Goal: Communication & Community: Share content

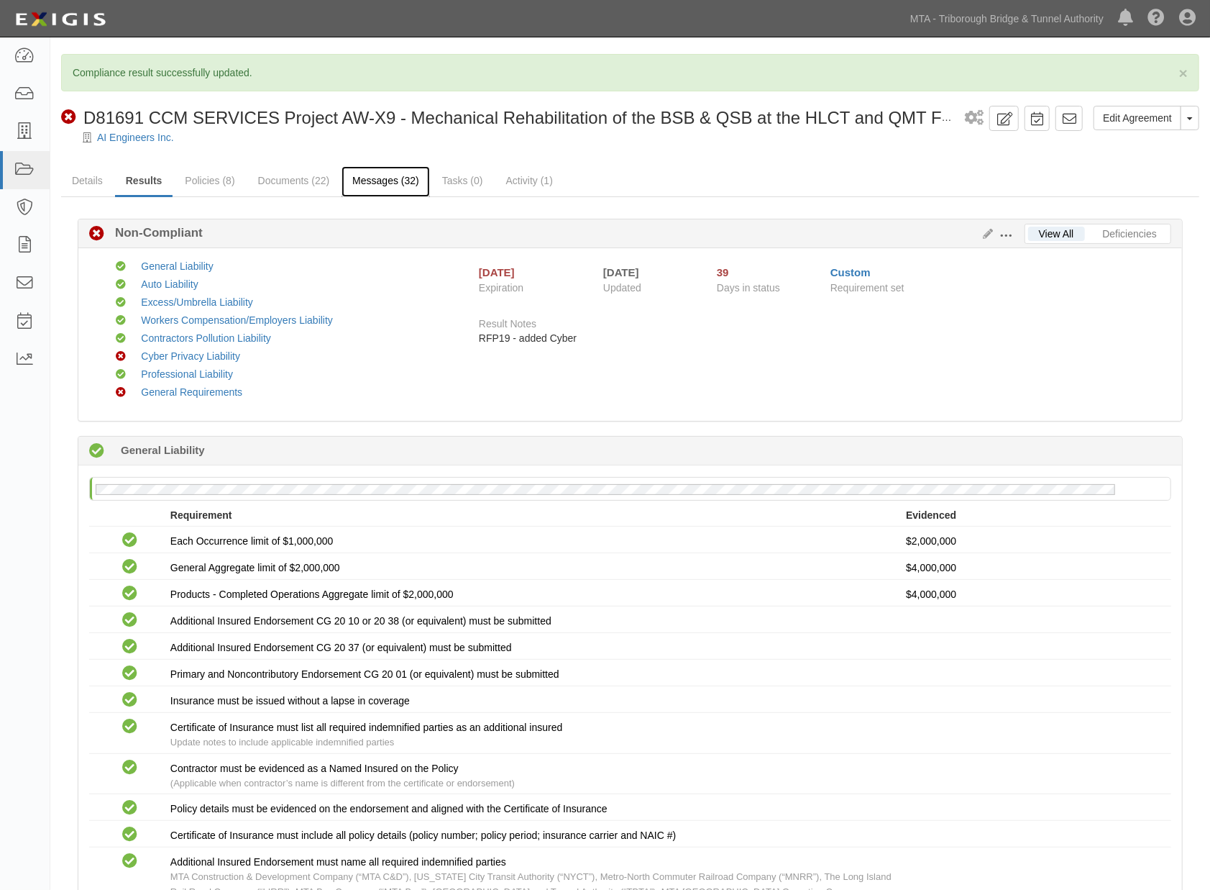
click at [369, 175] on link "Messages (32)" at bounding box center [386, 181] width 88 height 31
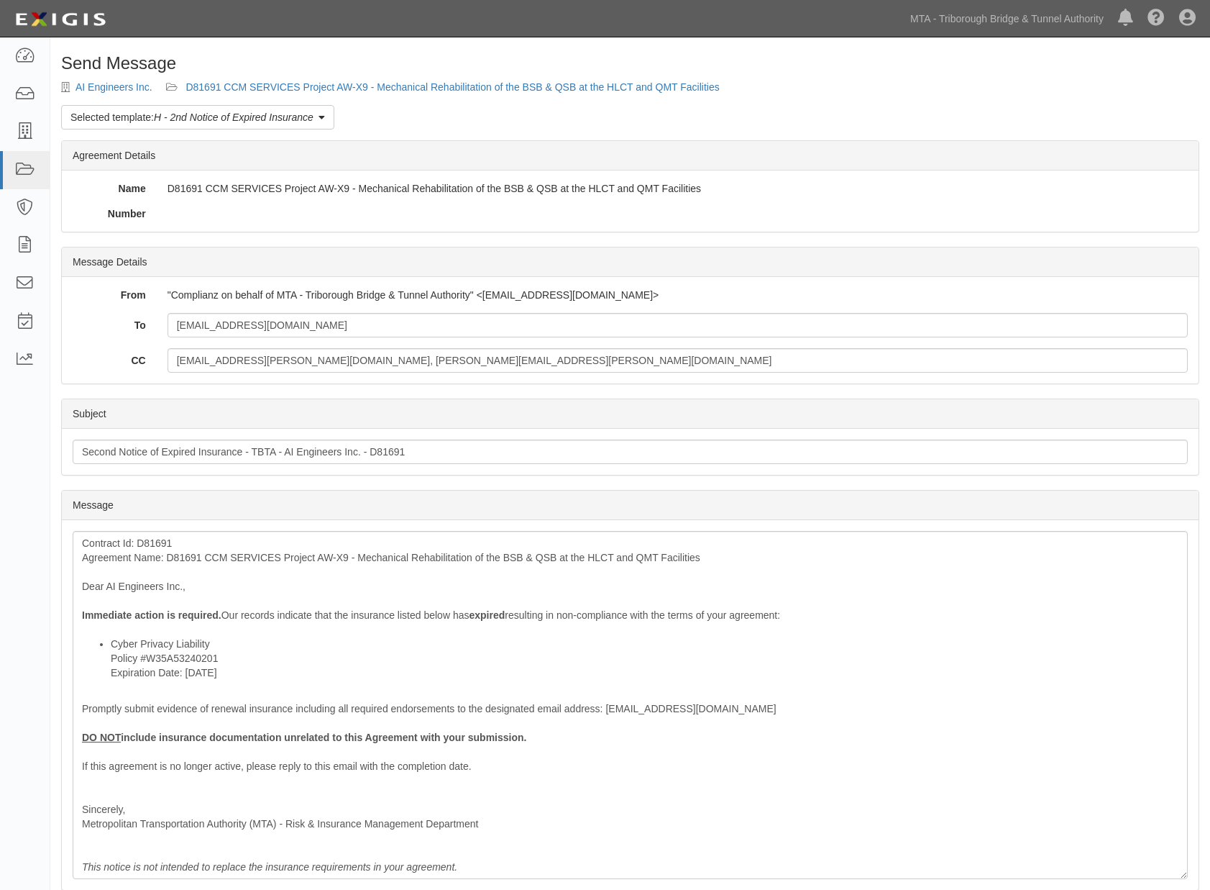
scroll to position [178, 0]
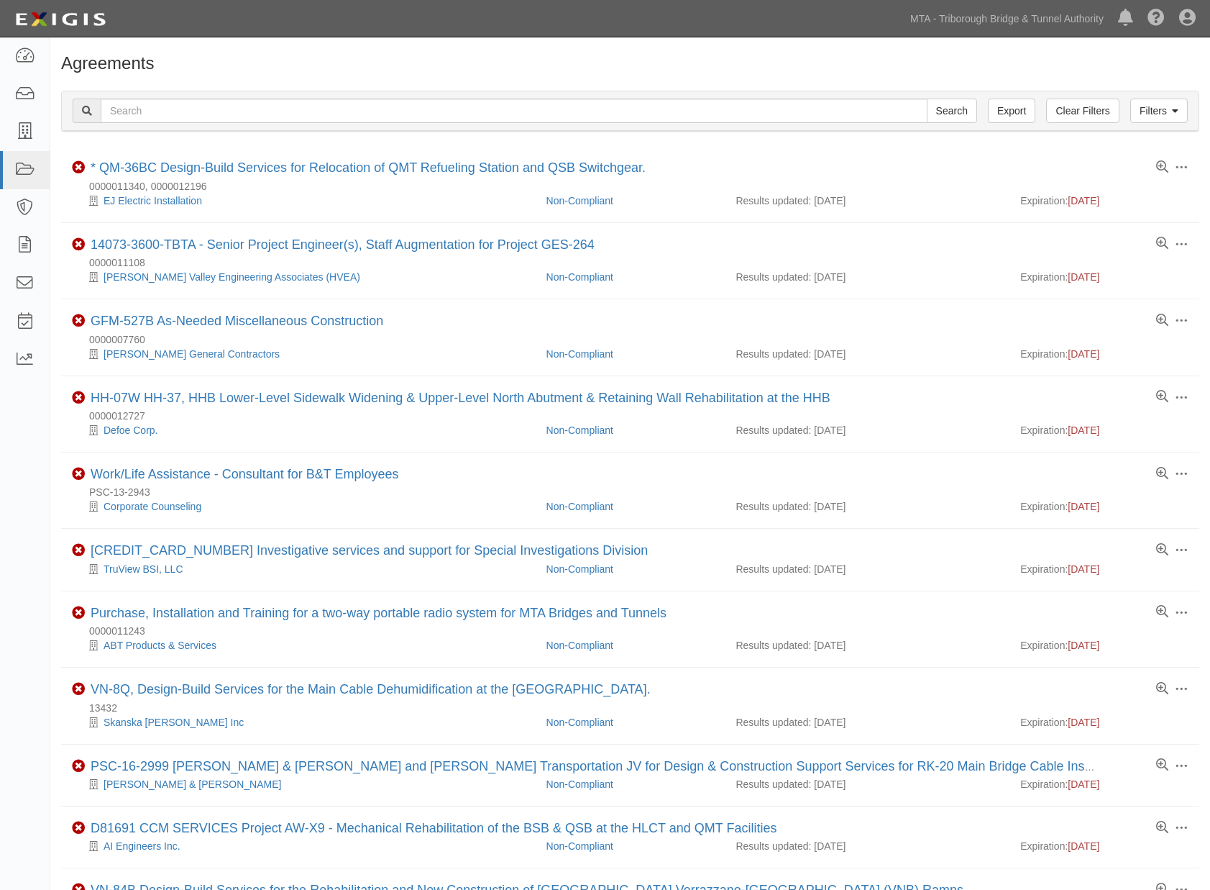
scroll to position [264, 0]
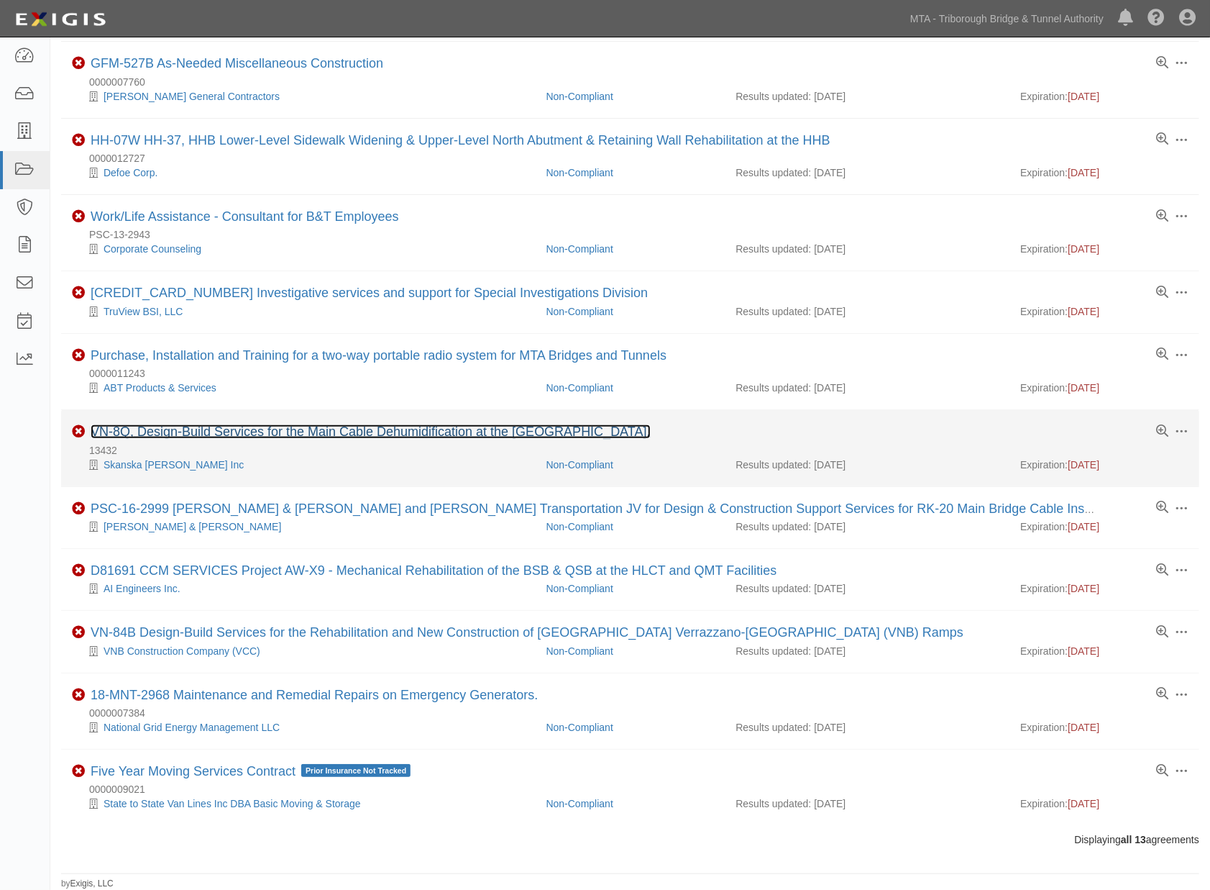
click at [355, 435] on link "VN-8Q, Design-Build Services for the Main Cable Dehumidification at the [GEOGRA…" at bounding box center [371, 431] width 560 height 14
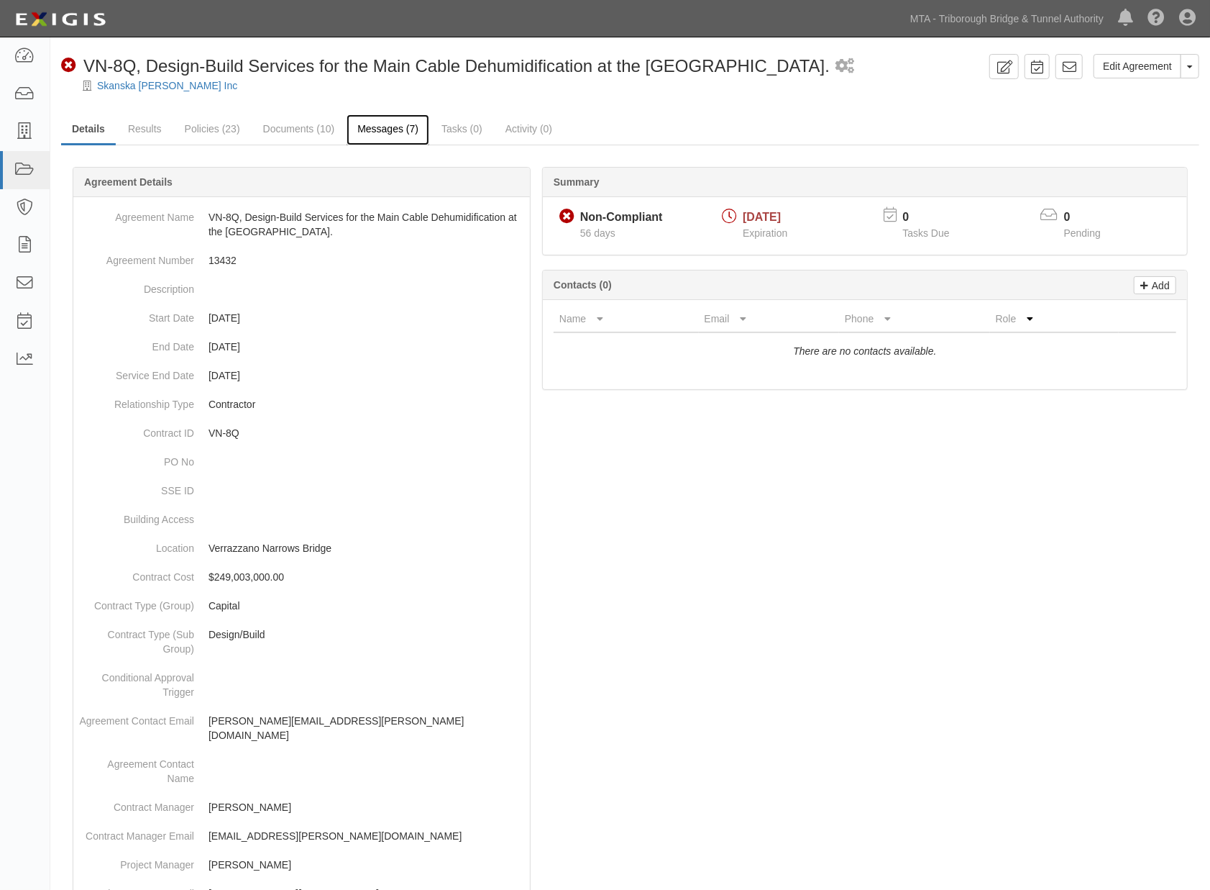
click at [390, 135] on link "Messages (7)" at bounding box center [388, 129] width 83 height 31
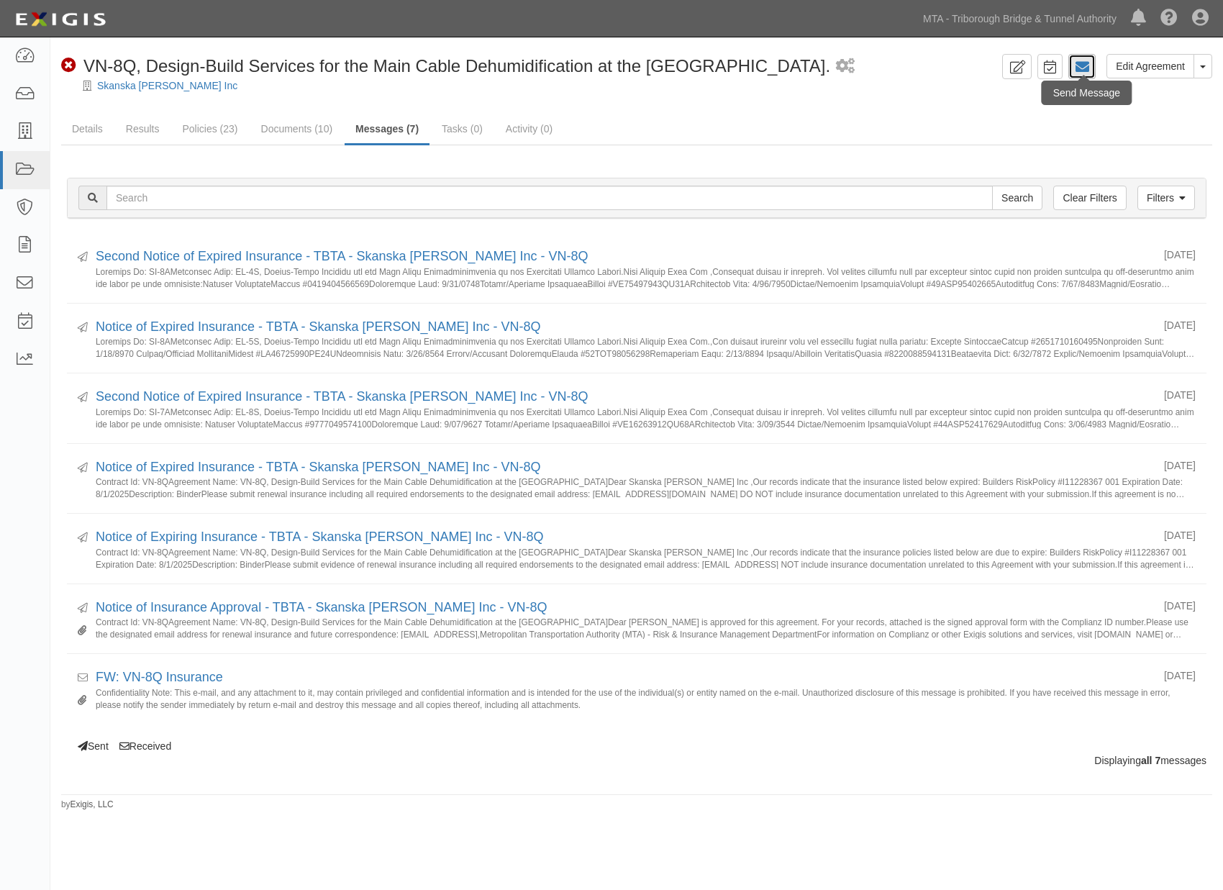
click at [1087, 65] on icon at bounding box center [1081, 67] width 14 height 14
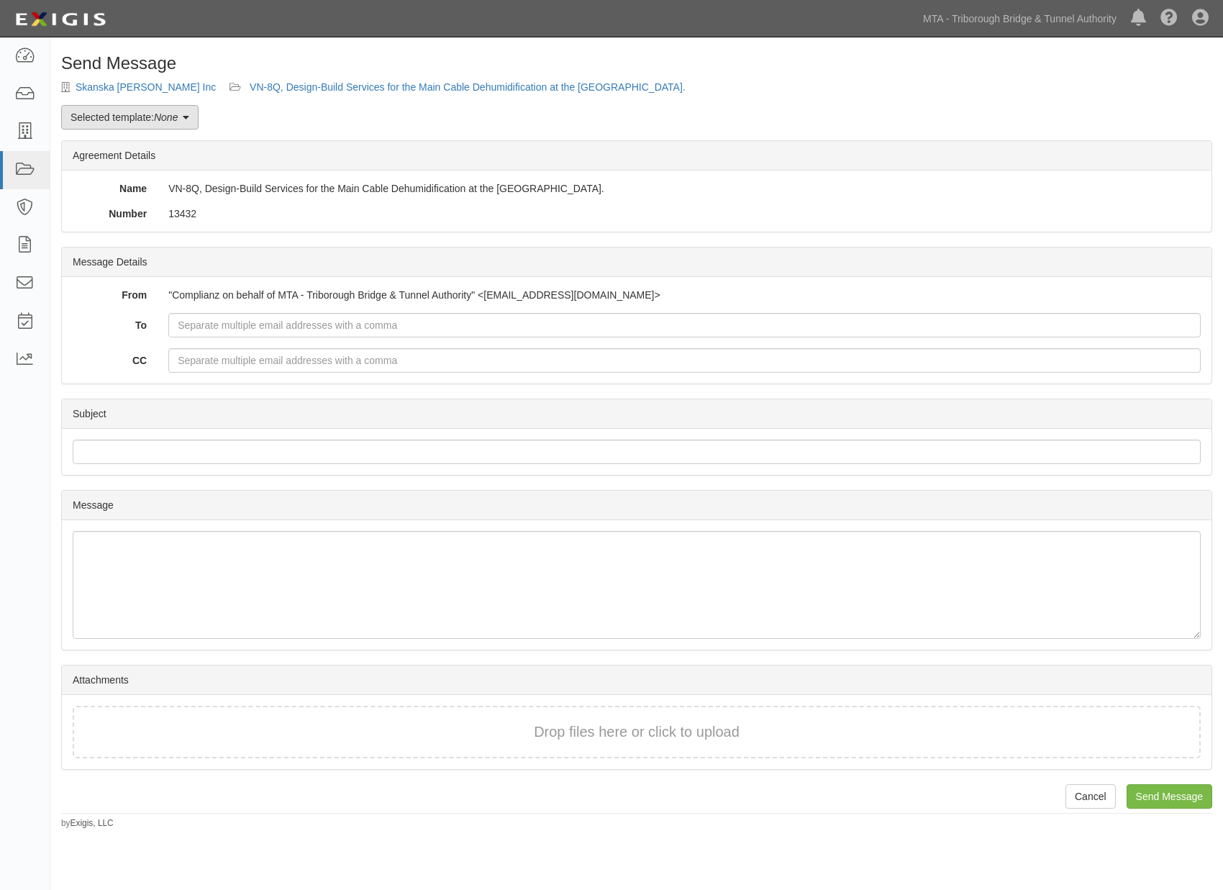
click at [157, 116] on em "None" at bounding box center [166, 117] width 24 height 12
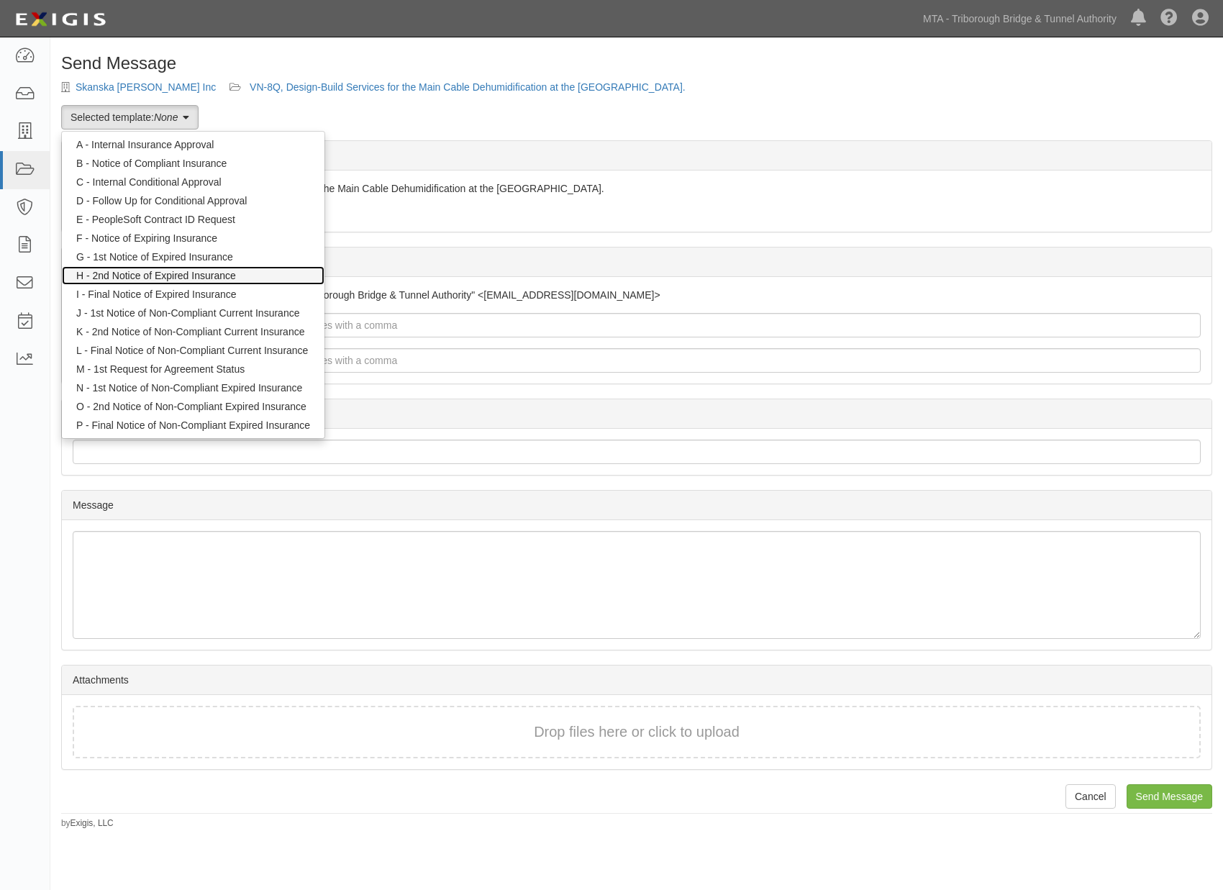
click at [168, 273] on link "H - 2nd Notice of Expired Insurance" at bounding box center [193, 275] width 262 height 19
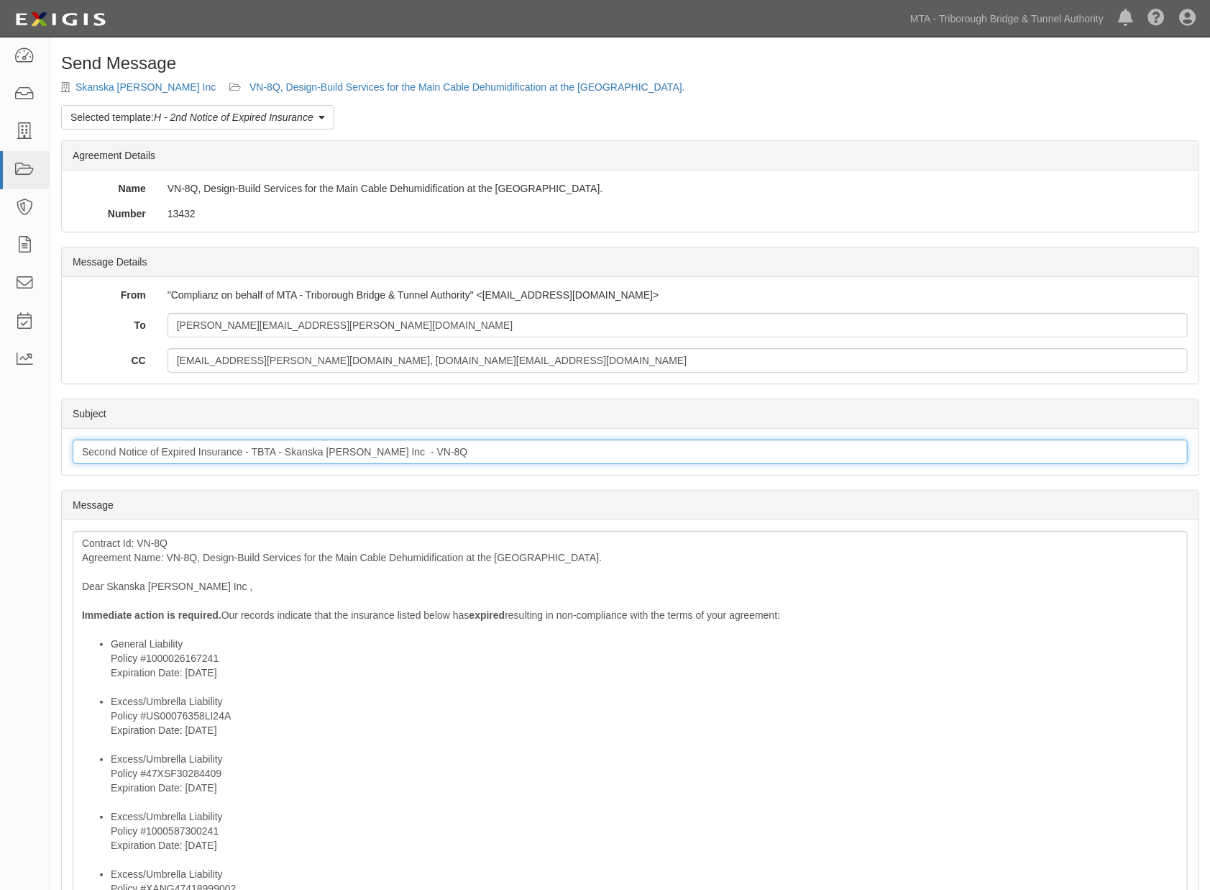
drag, startPoint x: 118, startPoint y: 455, endPoint x: -25, endPoint y: 455, distance: 143.1
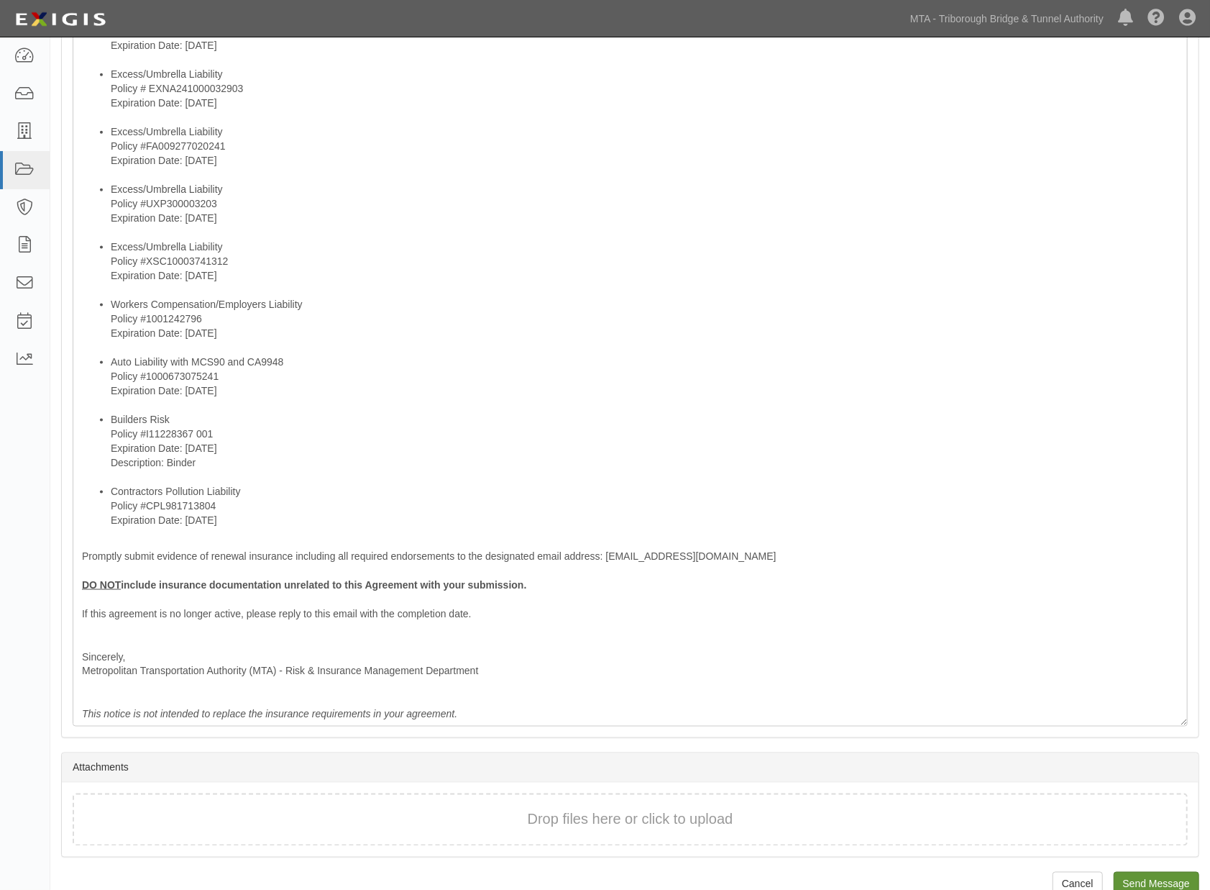
scroll to position [1170, 0]
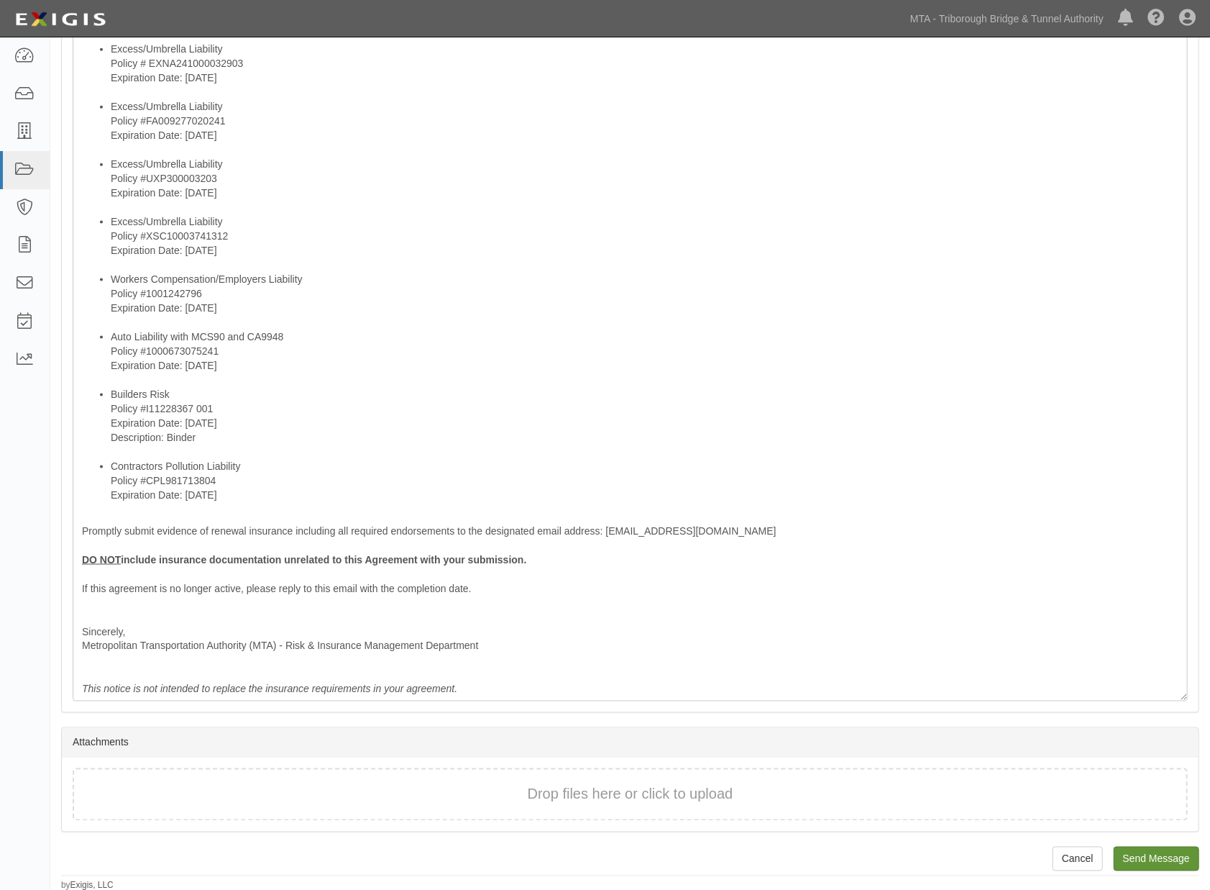
type input "Notice of Expired Insurance - TBTA - Skanska [PERSON_NAME] Inc - VN-8Q"
click at [1146, 852] on input "Send Message" at bounding box center [1157, 858] width 86 height 24
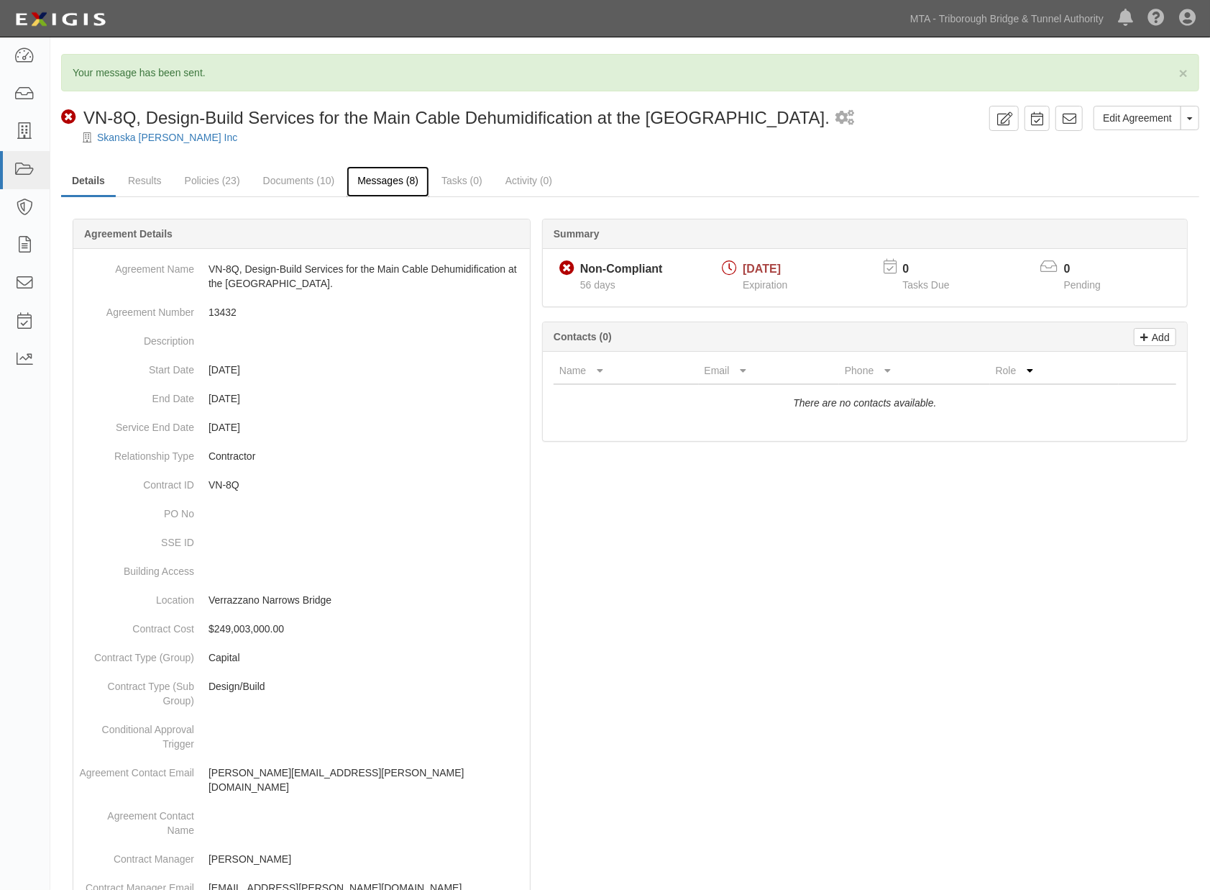
click at [398, 187] on link "Messages (8)" at bounding box center [388, 181] width 83 height 31
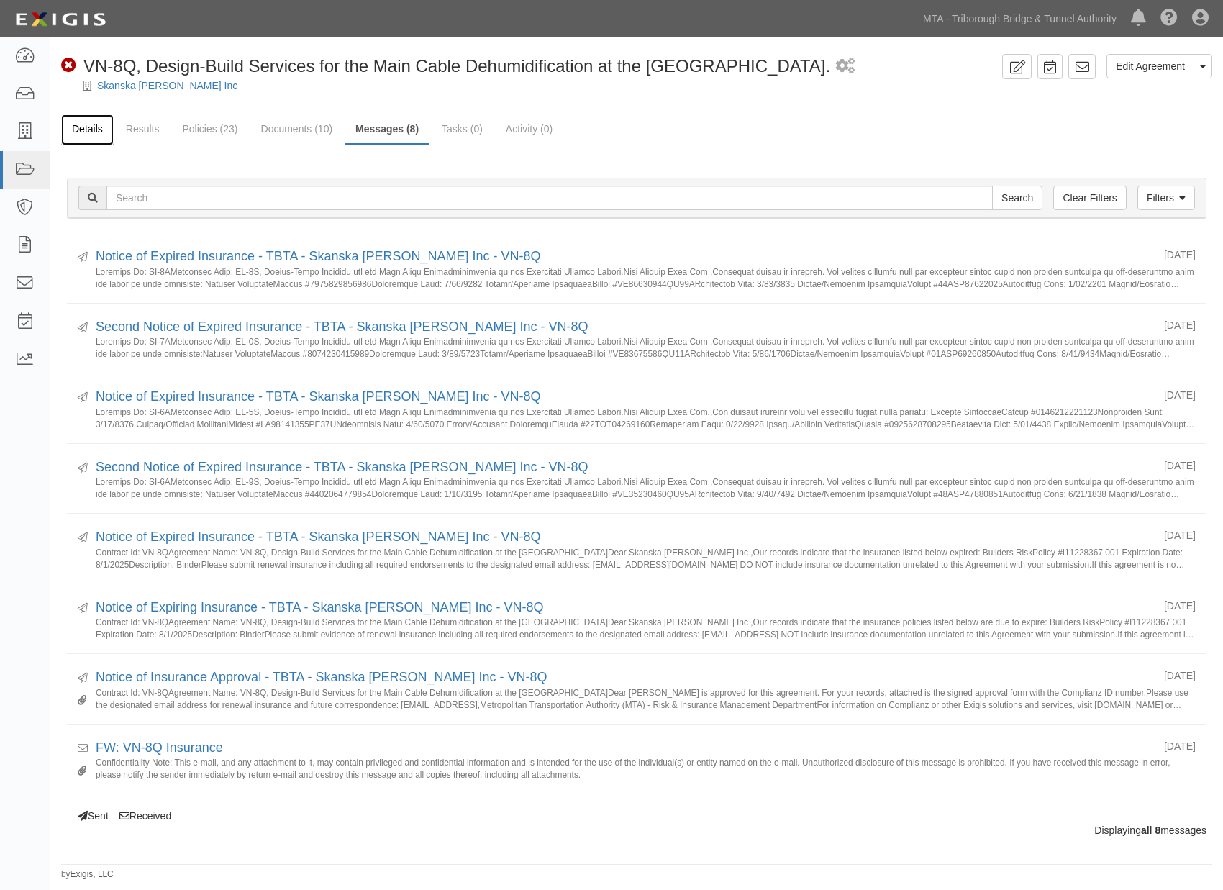
click at [83, 130] on link "Details" at bounding box center [87, 129] width 52 height 31
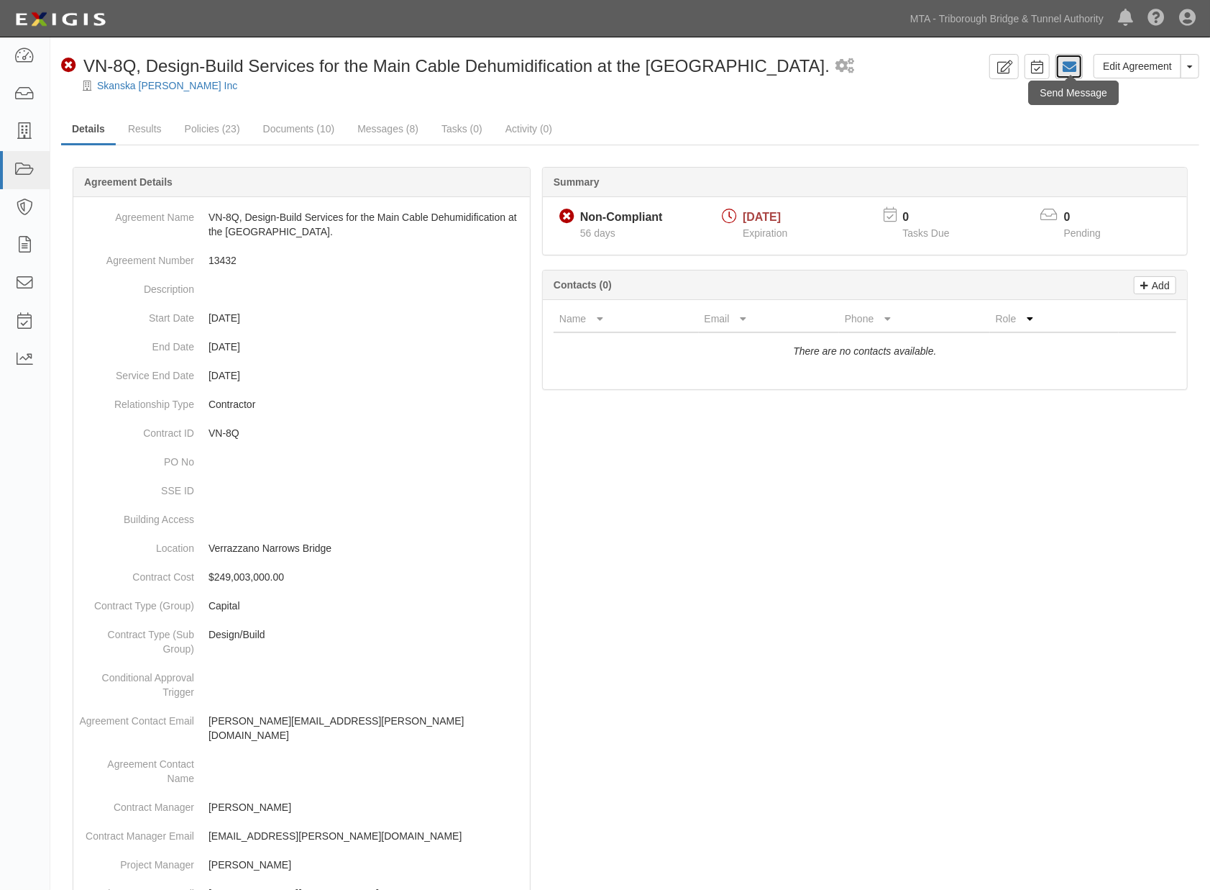
click at [1073, 60] on icon at bounding box center [1069, 67] width 14 height 14
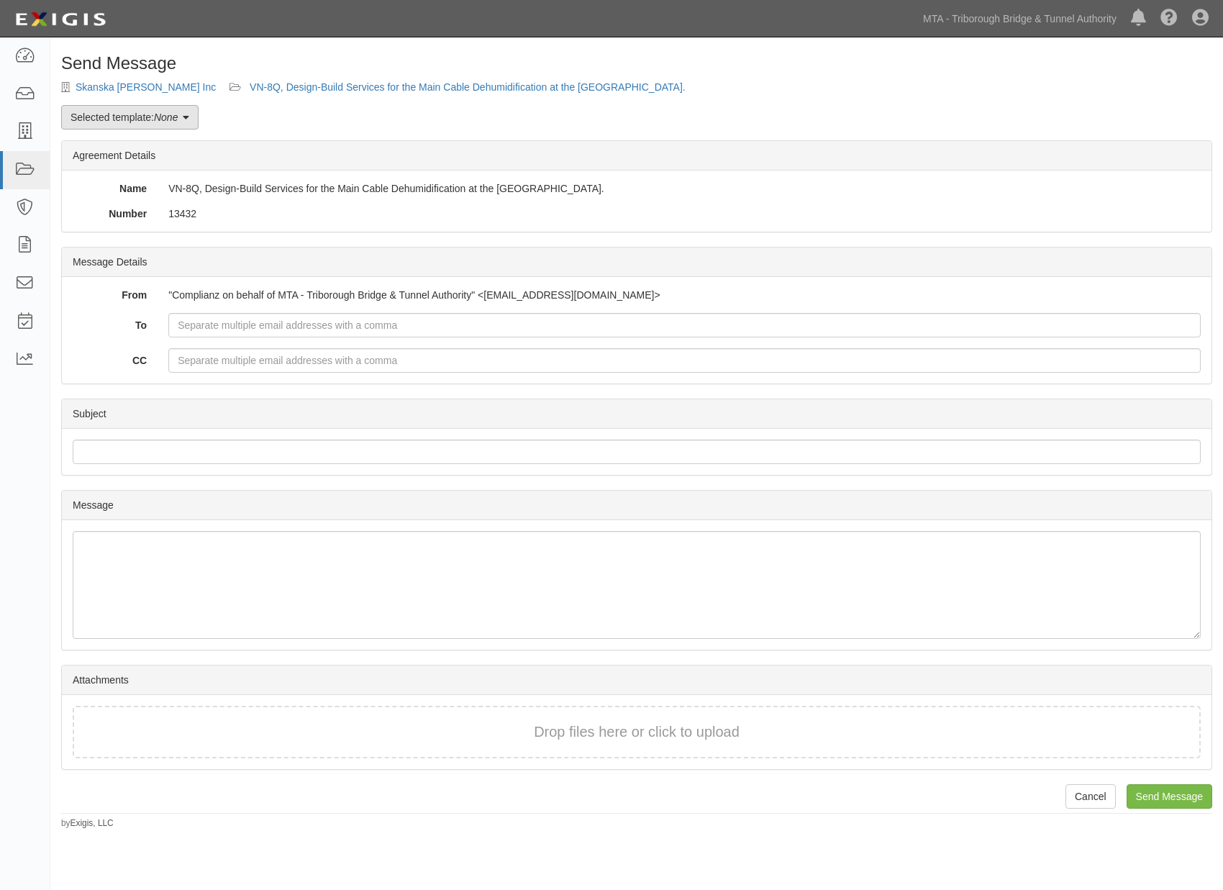
click at [183, 120] on link "Selected template: None" at bounding box center [129, 117] width 137 height 24
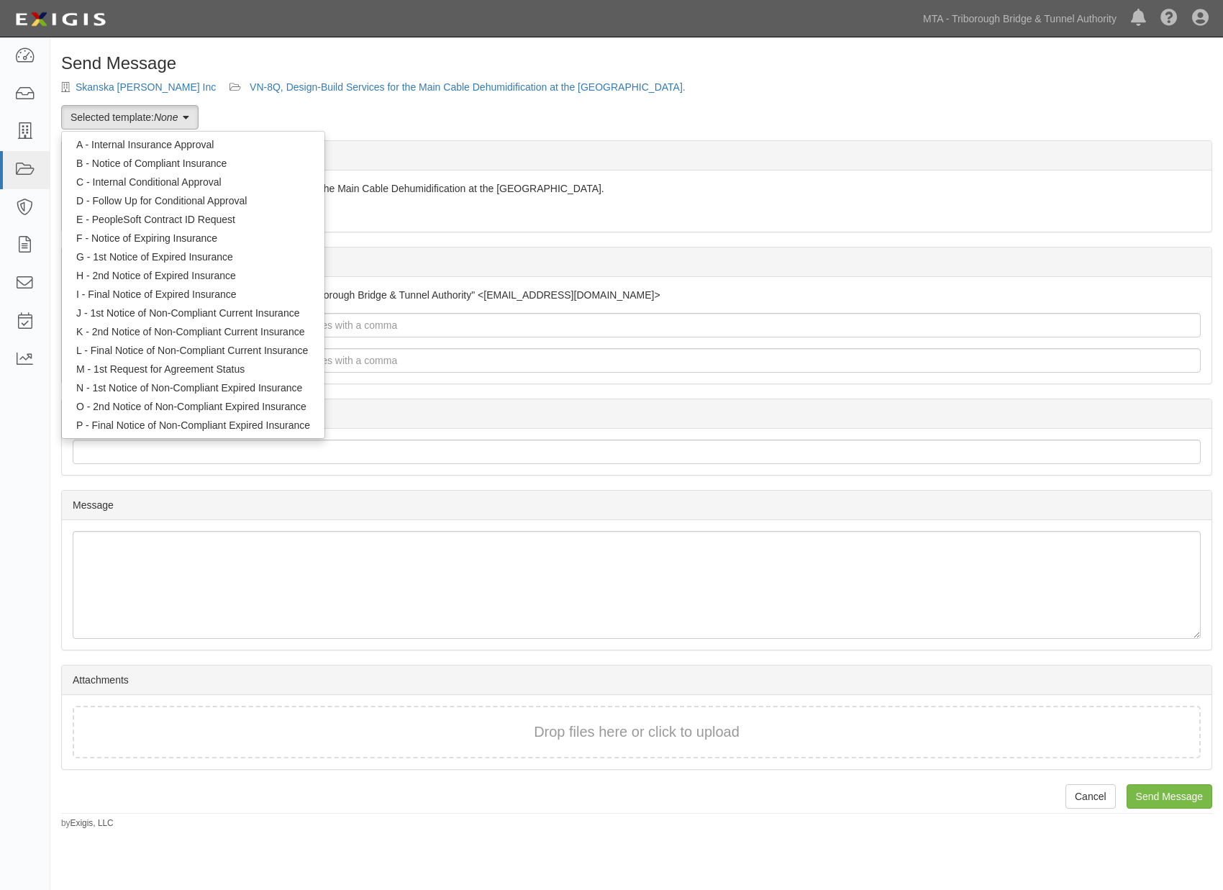
click at [598, 203] on div "Name VN-8Q, Design-Build Services for the Main Cable Dehumidification at the Ve…" at bounding box center [636, 200] width 1149 height 61
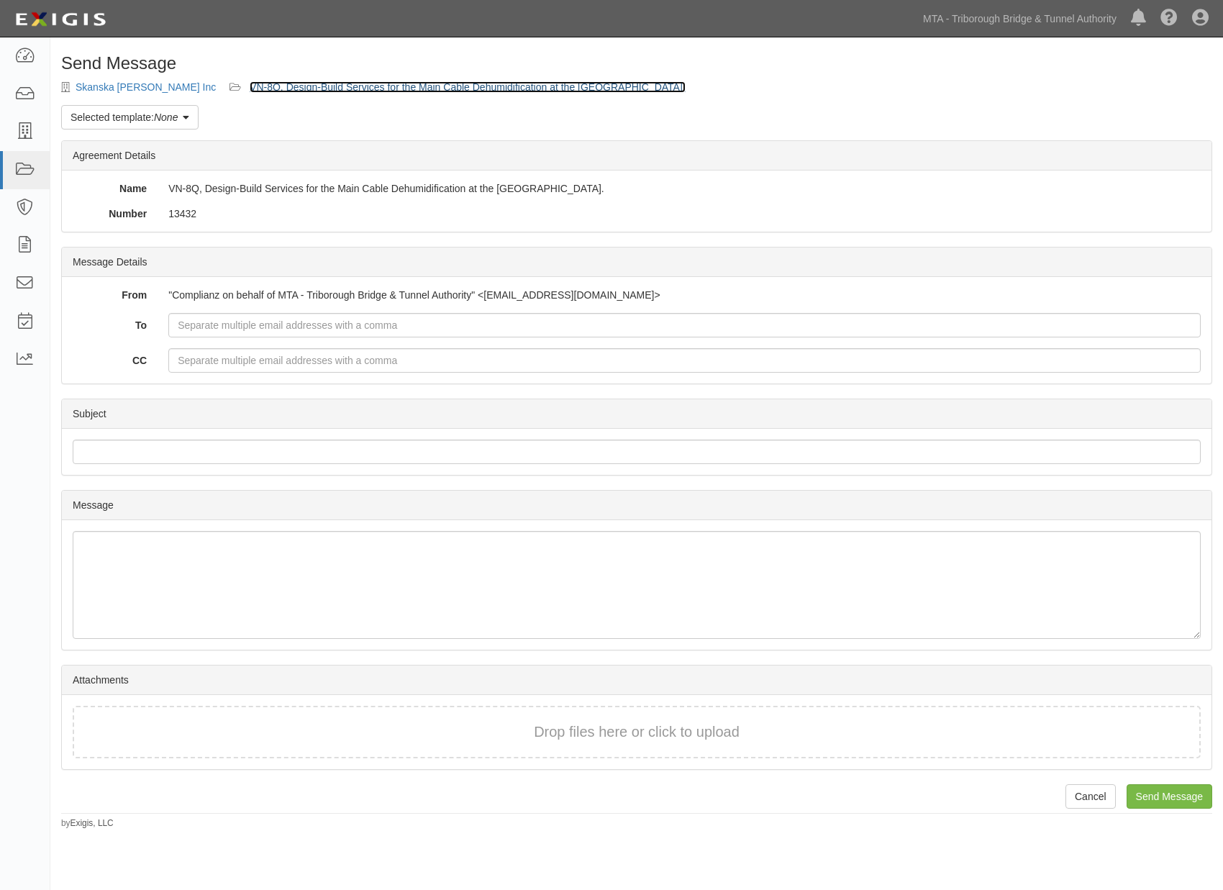
click at [559, 87] on link "VN-8Q, Design-Build Services for the Main Cable Dehumidification at the [GEOGRA…" at bounding box center [468, 87] width 436 height 12
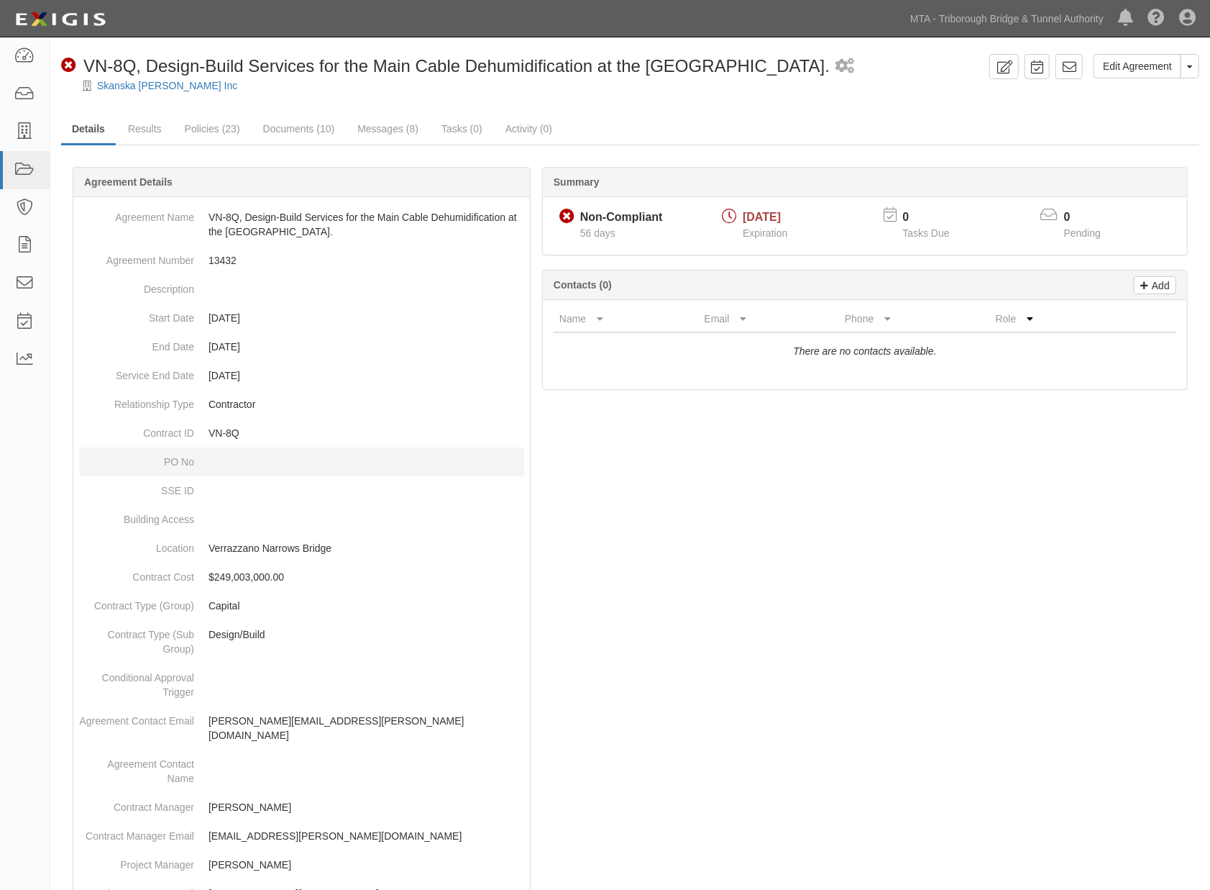
drag, startPoint x: 511, startPoint y: 471, endPoint x: 80, endPoint y: 157, distance: 533.2
click at [507, 472] on dd at bounding box center [301, 461] width 445 height 29
click at [12, 63] on link at bounding box center [25, 56] width 50 height 38
click at [1195, 11] on icon at bounding box center [1187, 18] width 17 height 17
click at [1125, 79] on link "Sign Out" at bounding box center [1146, 84] width 114 height 29
